Goal: Task Accomplishment & Management: Manage account settings

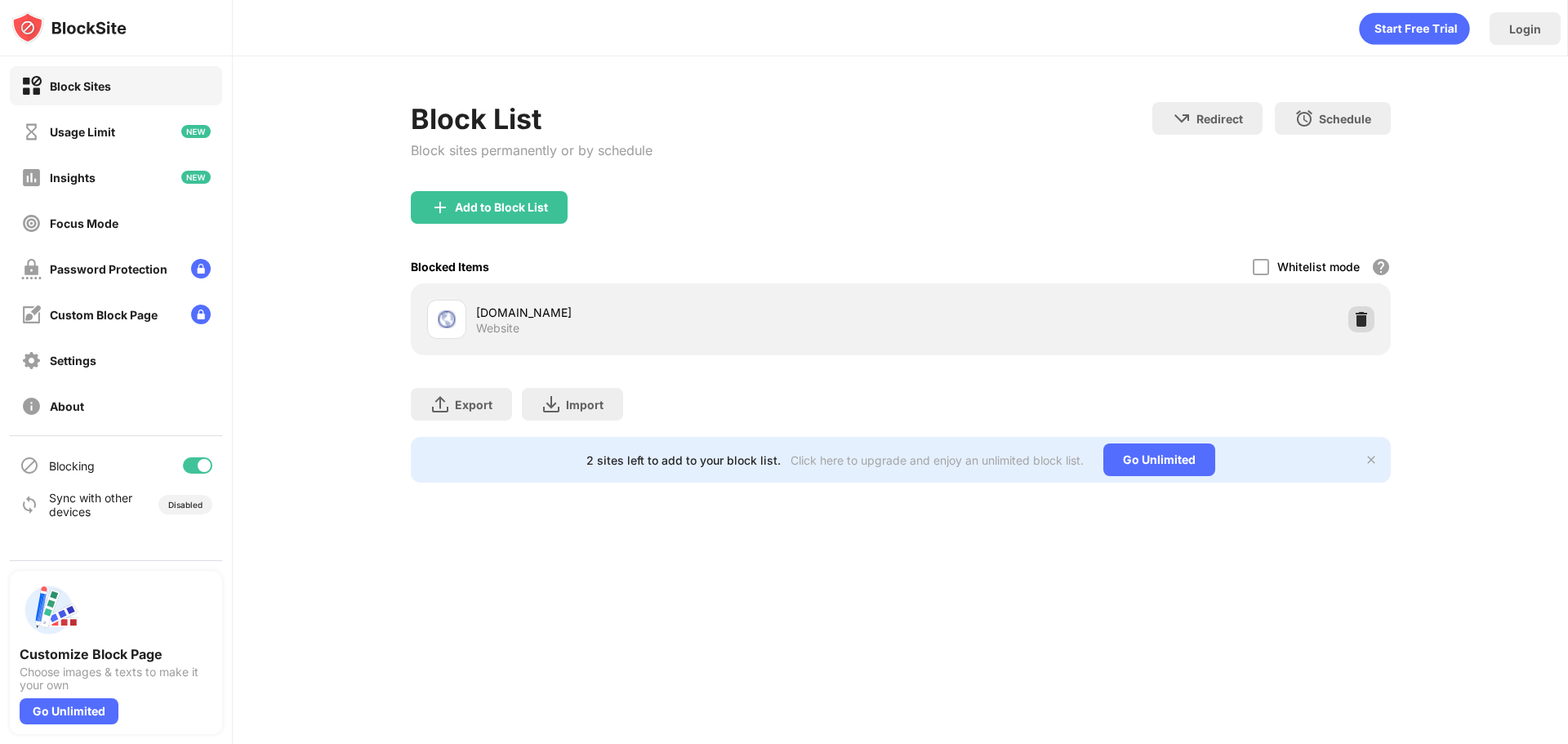
click at [1365, 316] on img at bounding box center [1361, 319] width 16 height 16
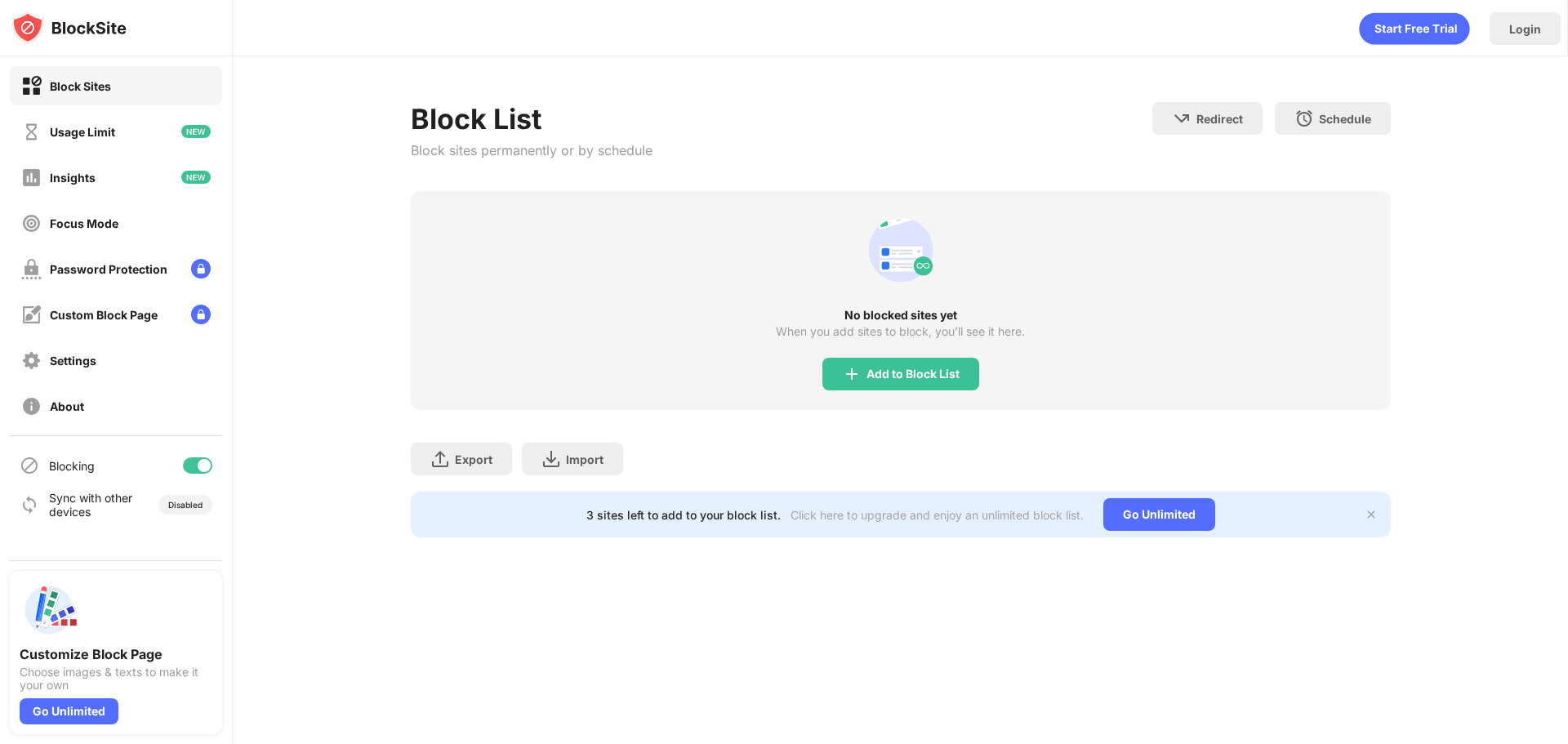
click at [950, 138] on div "Block List Block sites permanently or by schedule Redirect Choose a site to be …" at bounding box center [900, 146] width 980 height 89
